Goal: Information Seeking & Learning: Learn about a topic

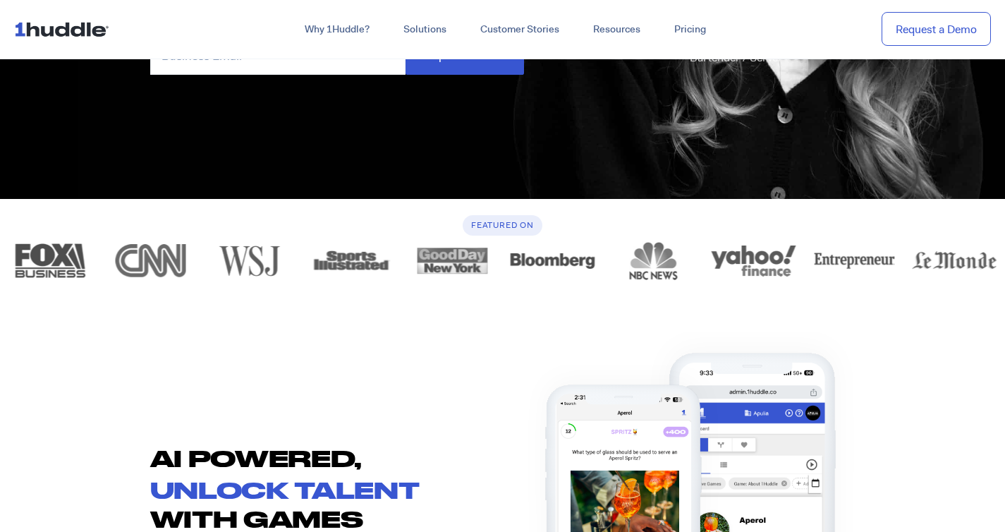
scroll to position [498, 0]
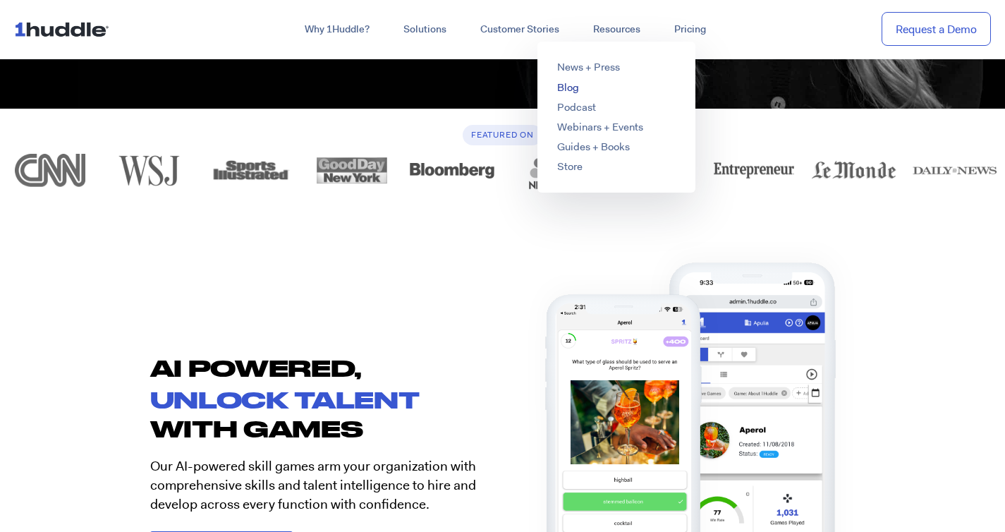
click at [567, 90] on link "Blog" at bounding box center [568, 87] width 22 height 14
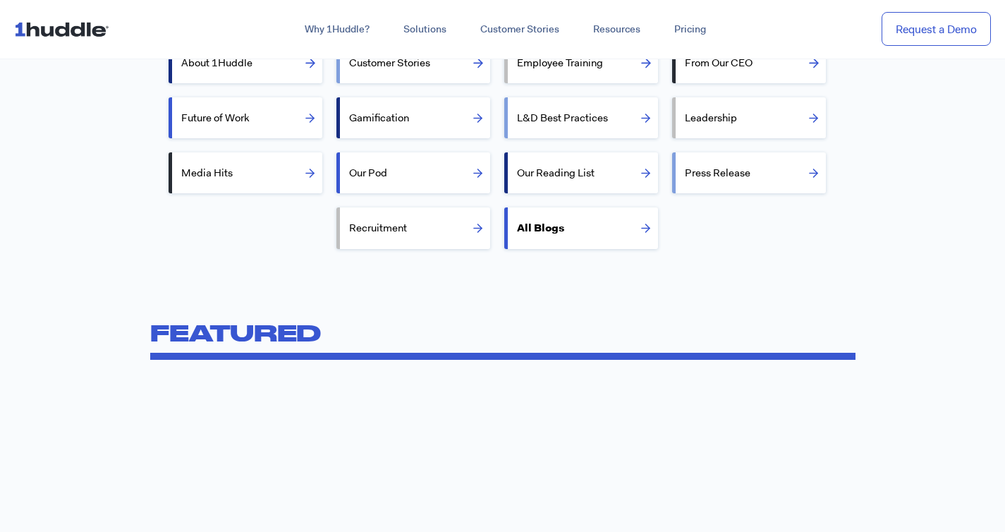
scroll to position [439, 0]
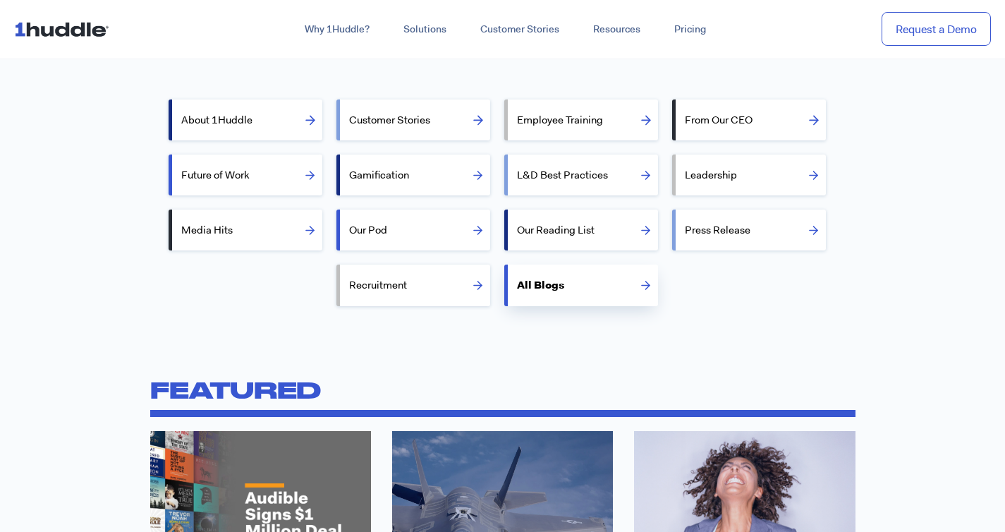
click at [580, 282] on label "All Blogs" at bounding box center [587, 285] width 141 height 34
click at [517, 282] on input "All Blogs" at bounding box center [512, 283] width 9 height 9
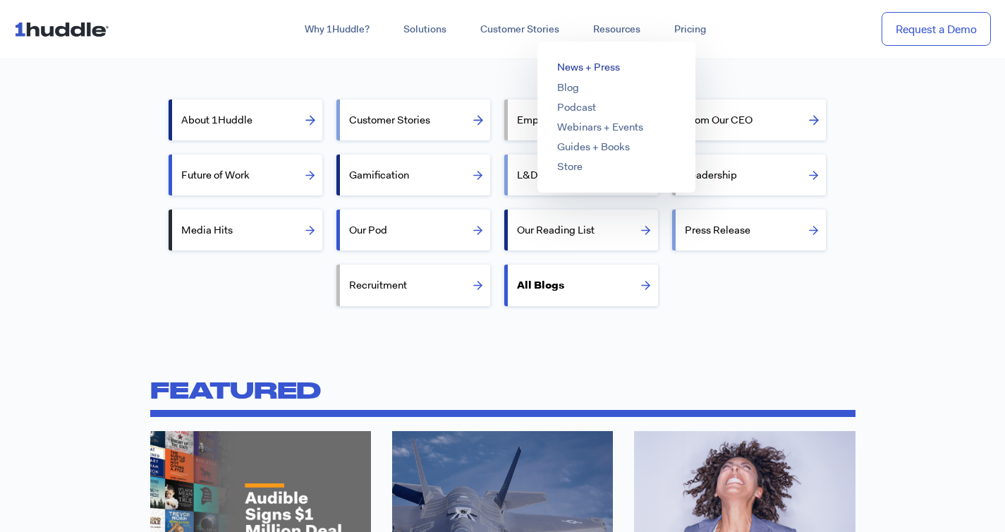
click at [600, 67] on link "News + Press" at bounding box center [588, 67] width 63 height 14
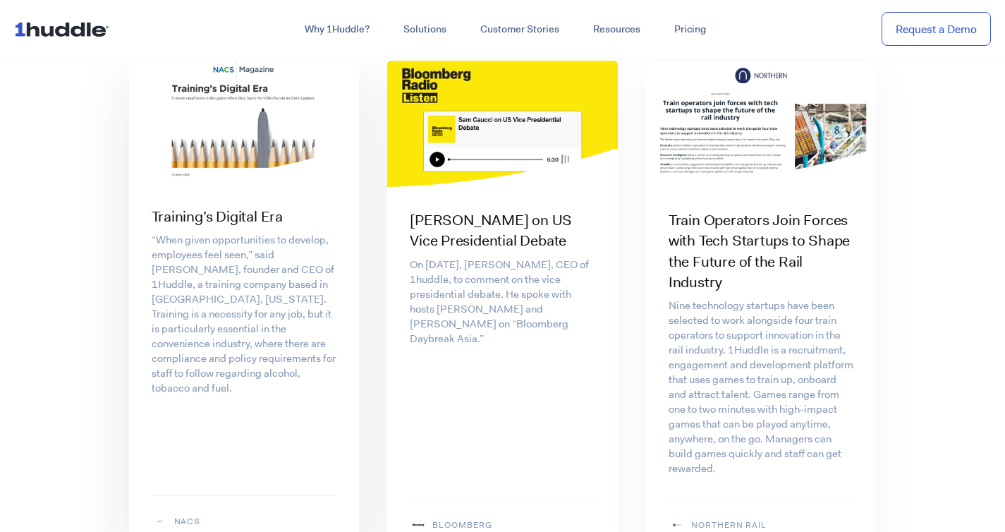
scroll to position [1516, 0]
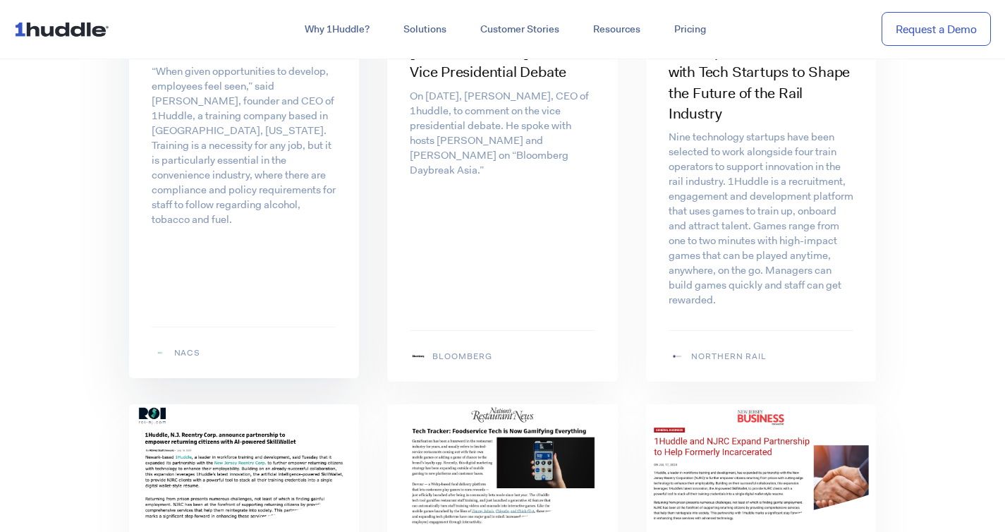
click at [234, 146] on p "“When given opportunities to develop, employees feel seen,” said Sam Caucci, fo…" at bounding box center [245, 145] width 186 height 163
